Goal: Check status

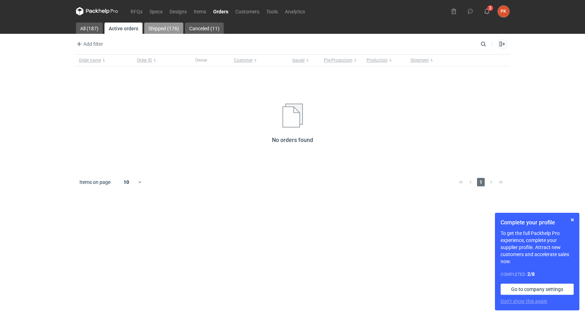
click at [164, 29] on link "Shipped (176)" at bounding box center [163, 28] width 39 height 11
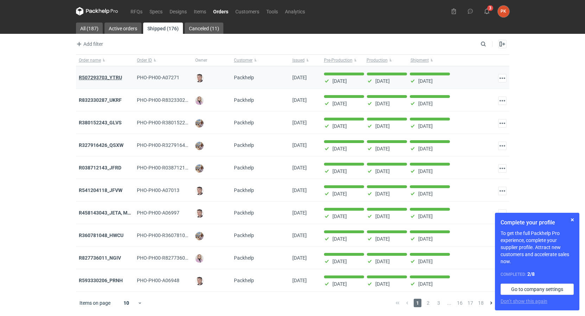
click at [101, 77] on strong "R507293703_YTRU" at bounding box center [100, 78] width 43 height 6
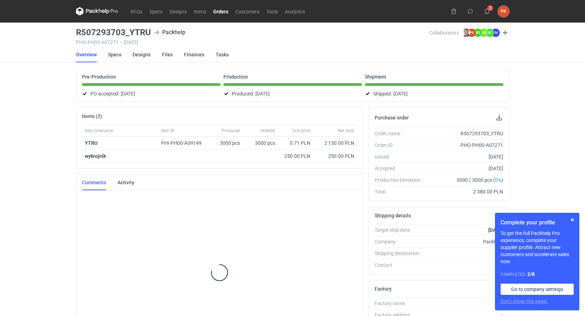
scroll to position [13, 0]
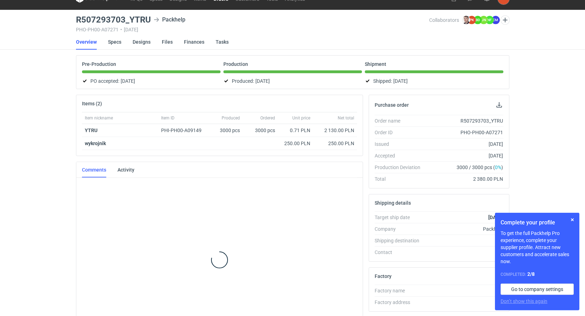
click at [19, 115] on div "RFQs Specs Designs Items Orders Customers Tools Analytics 3 PK [PERSON_NAME] [E…" at bounding box center [292, 145] width 585 height 316
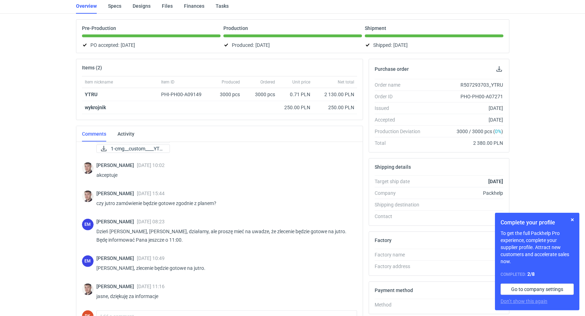
scroll to position [0, 0]
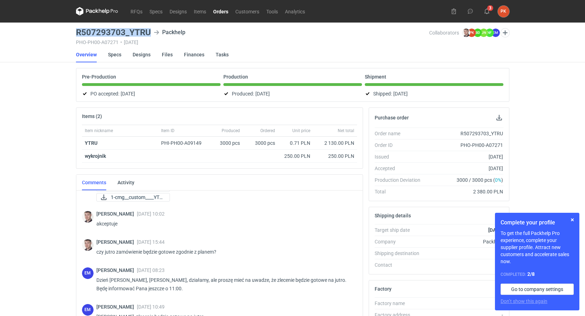
drag, startPoint x: 134, startPoint y: 33, endPoint x: 76, endPoint y: 31, distance: 57.4
click at [76, 31] on div "R507293703_YTRU Packhelp" at bounding box center [252, 32] width 353 height 8
copy h3 "R507293703_YTRU"
